Goal: Task Accomplishment & Management: Use online tool/utility

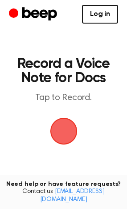
click at [54, 124] on span "button" at bounding box center [63, 131] width 25 height 25
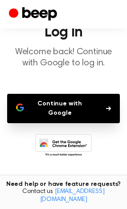
scroll to position [32, 0]
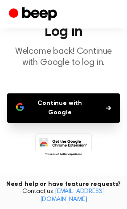
click at [60, 109] on button "Continue with Google" at bounding box center [63, 107] width 113 height 29
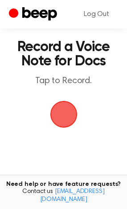
scroll to position [16, 0]
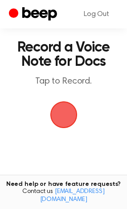
click at [59, 126] on span "button" at bounding box center [63, 115] width 27 height 27
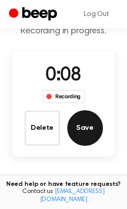
click at [93, 126] on button "Save" at bounding box center [85, 128] width 36 height 36
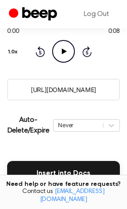
scroll to position [121, 0]
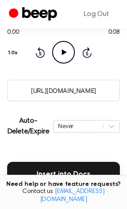
click at [68, 94] on input "https://beep.audio/hZ65TN7" at bounding box center [63, 91] width 113 height 22
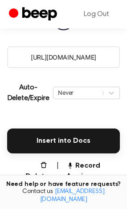
scroll to position [153, 0]
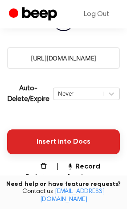
click at [70, 152] on button "Insert into Docs" at bounding box center [63, 142] width 113 height 25
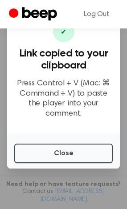
scroll to position [154, 0]
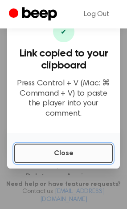
click at [54, 147] on button "Close" at bounding box center [63, 154] width 98 height 20
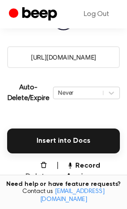
click at [29, 167] on button "Delete" at bounding box center [33, 171] width 31 height 21
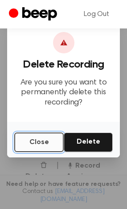
click at [44, 144] on button "Close" at bounding box center [38, 143] width 49 height 20
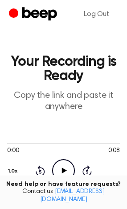
scroll to position [0, 0]
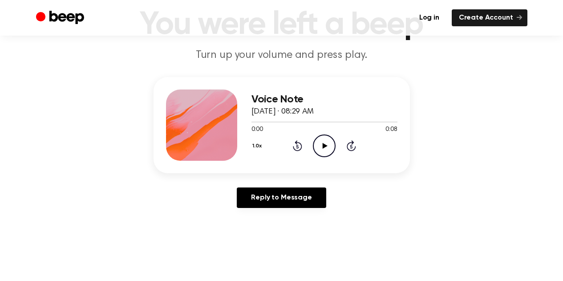
scroll to position [63, 0]
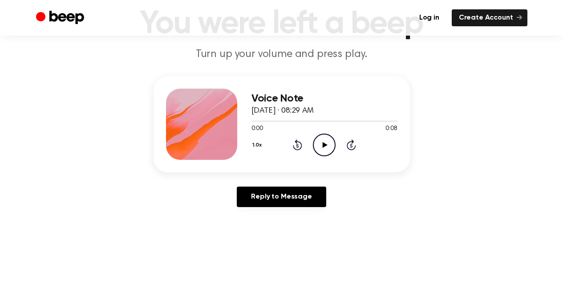
click at [325, 144] on icon at bounding box center [325, 145] width 5 height 6
click at [325, 144] on icon at bounding box center [324, 145] width 4 height 6
click at [489, 149] on div "Voice Note August 20, 2025 · 08:29 AM 0:06 0:08 Your browser does not support t…" at bounding box center [282, 145] width 542 height 138
